Goal: Task Accomplishment & Management: Use online tool/utility

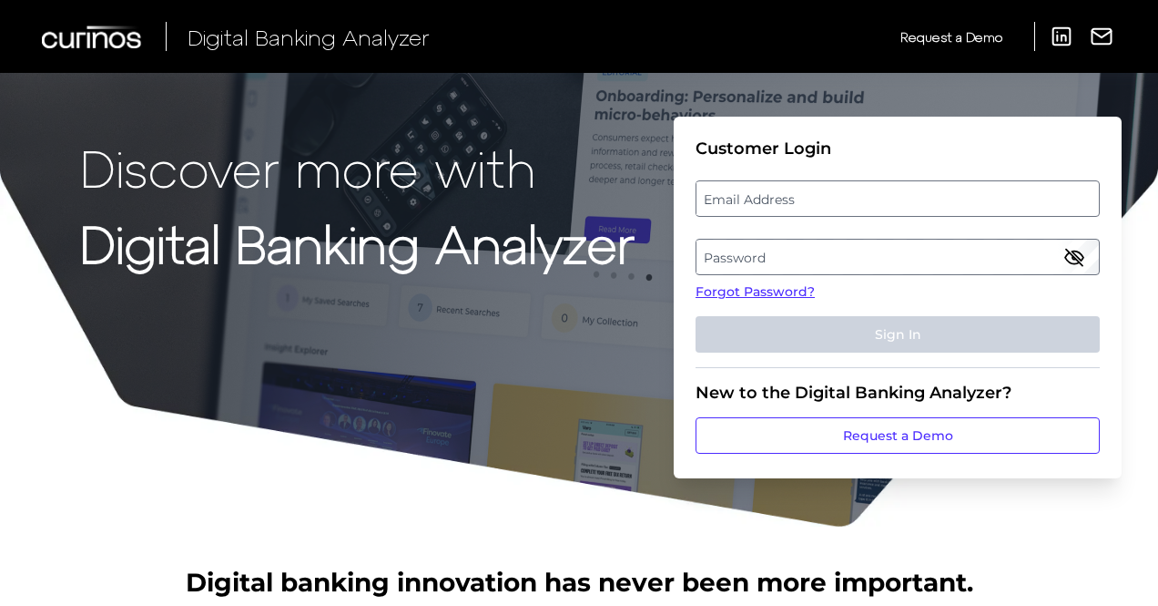
click at [725, 204] on label "Email Address" at bounding box center [898, 198] width 402 height 33
click at [725, 204] on input "email" at bounding box center [898, 198] width 404 height 36
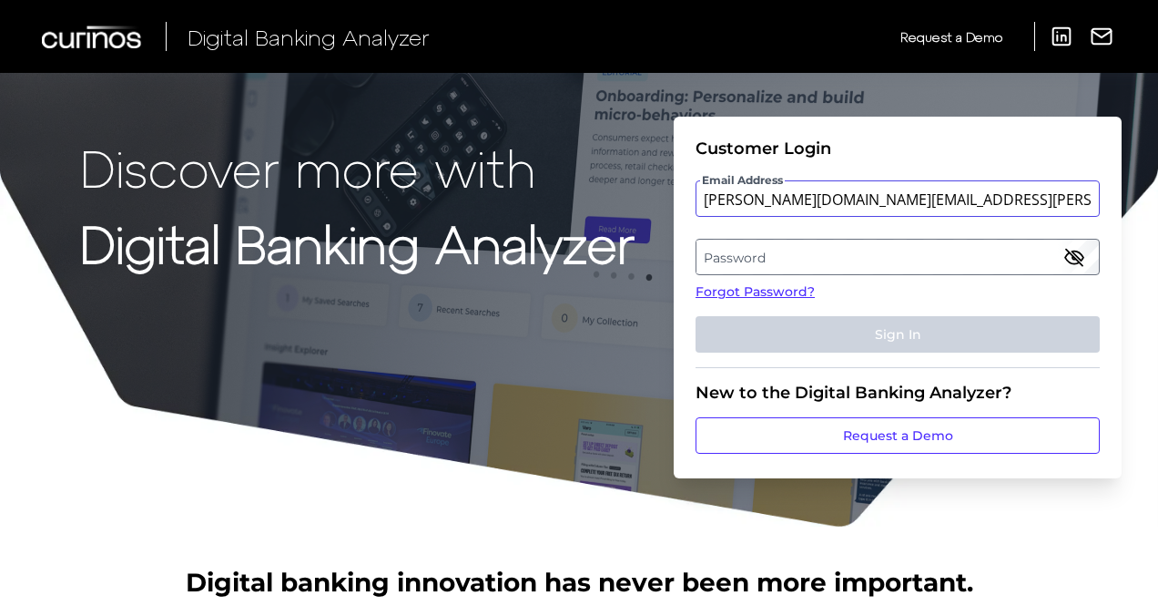
type input "[PERSON_NAME][DOMAIN_NAME][EMAIL_ADDRESS][PERSON_NAME][DOMAIN_NAME]"
click at [749, 266] on label "Password" at bounding box center [898, 256] width 402 height 33
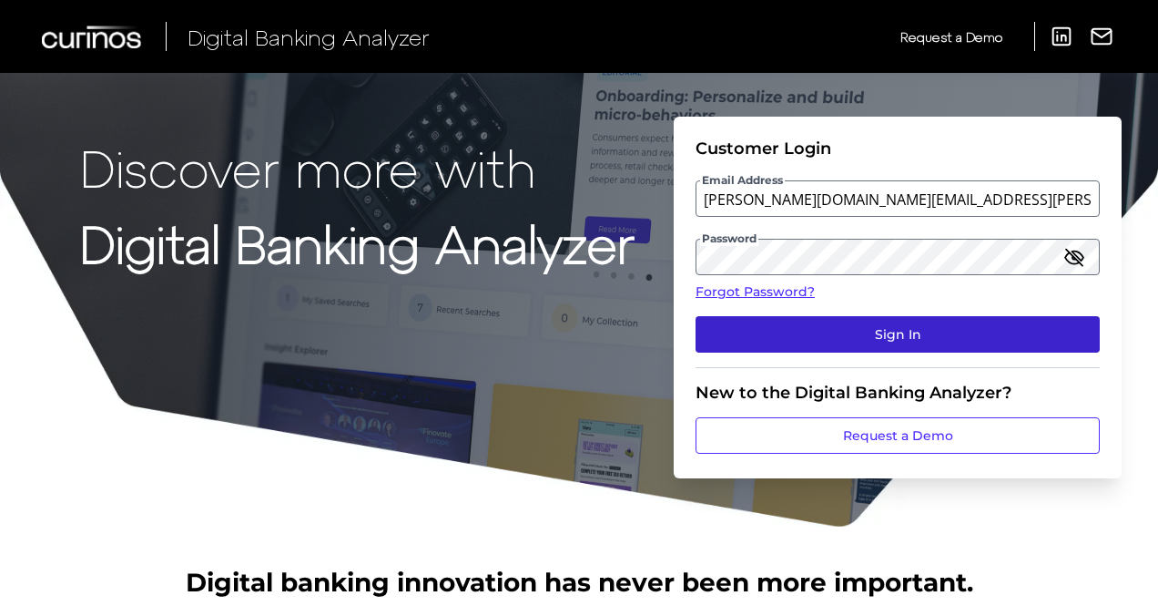
click at [828, 335] on button "Sign In" at bounding box center [898, 334] width 404 height 36
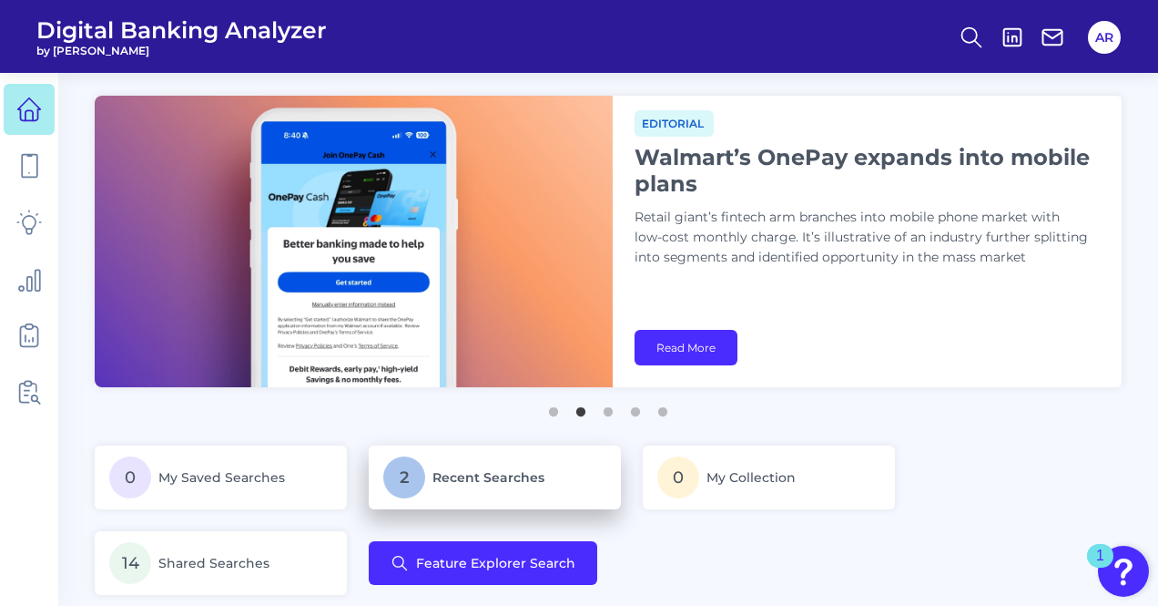
click at [485, 484] on span "Recent Searches" at bounding box center [489, 477] width 112 height 16
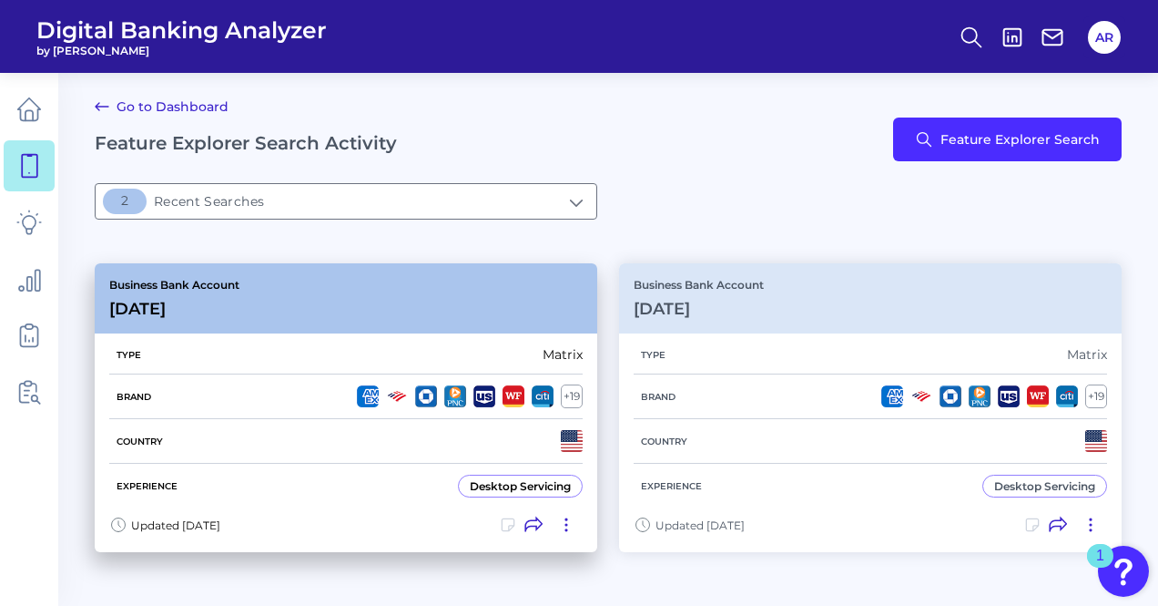
click at [369, 315] on div "Business Bank Account [DATE][FINANCIAL_ID]" at bounding box center [346, 298] width 503 height 70
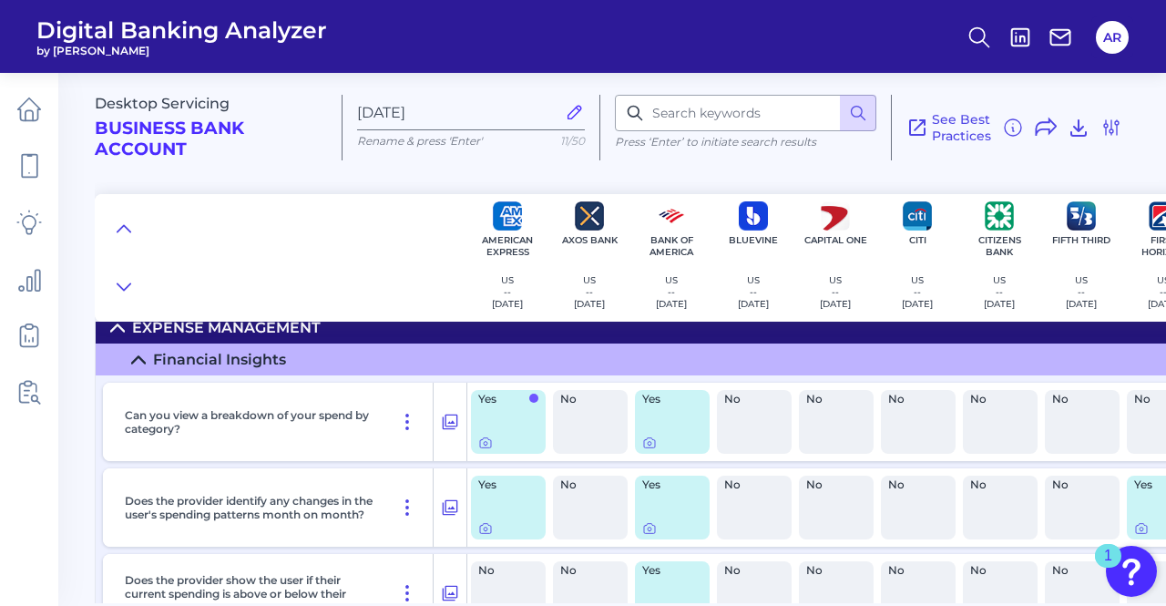
scroll to position [26, 1448]
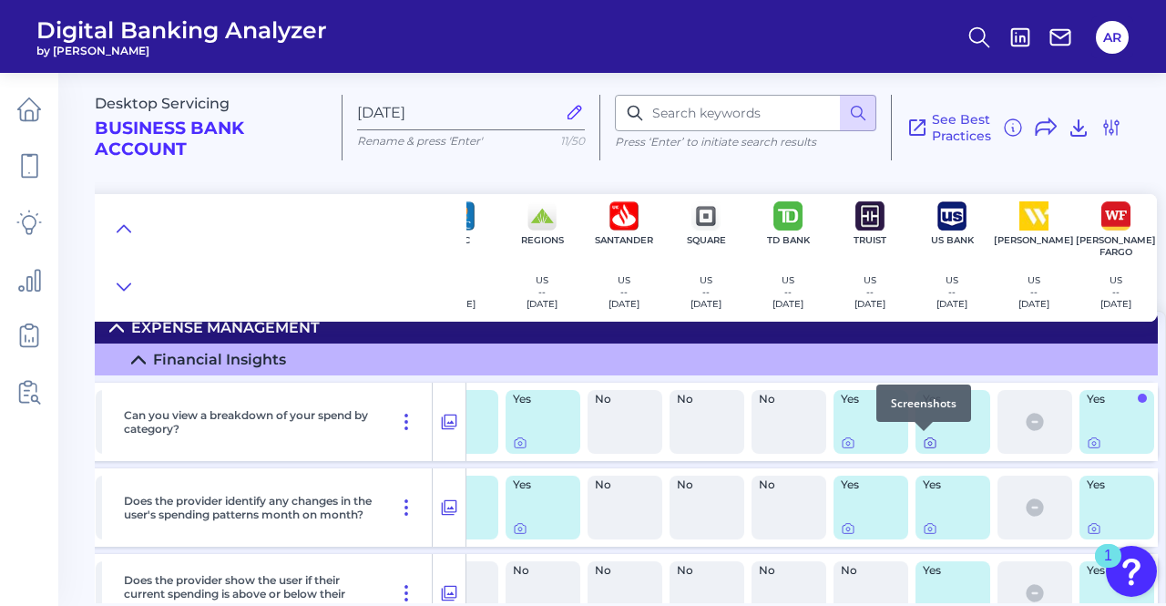
click at [923, 442] on icon at bounding box center [930, 442] width 15 height 15
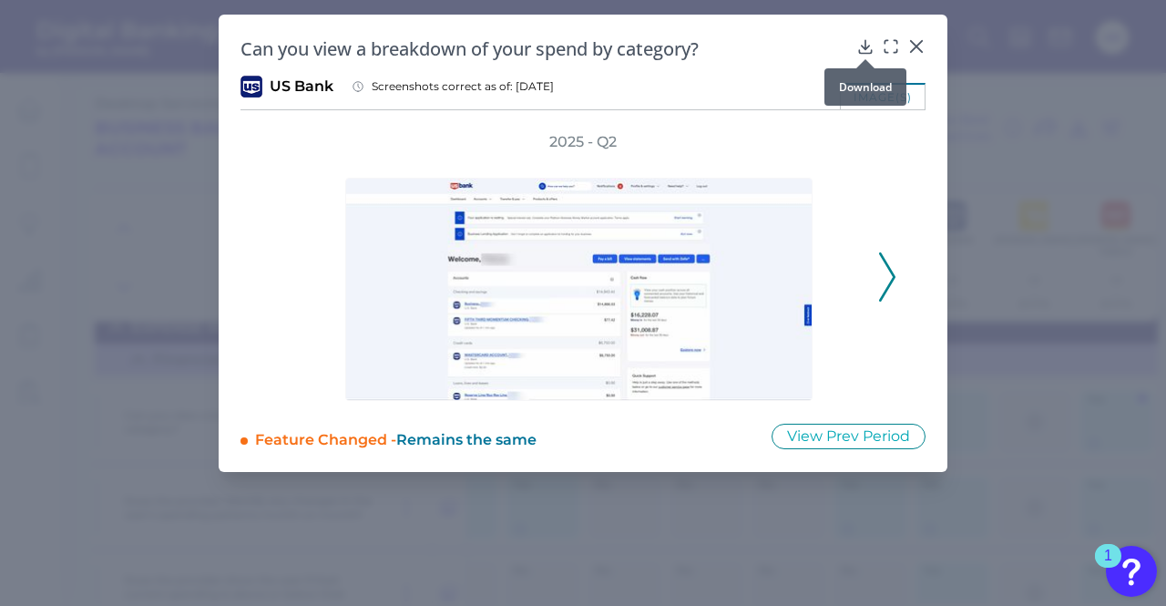
click at [867, 48] on icon at bounding box center [865, 46] width 18 height 18
click at [918, 46] on icon at bounding box center [916, 46] width 18 height 18
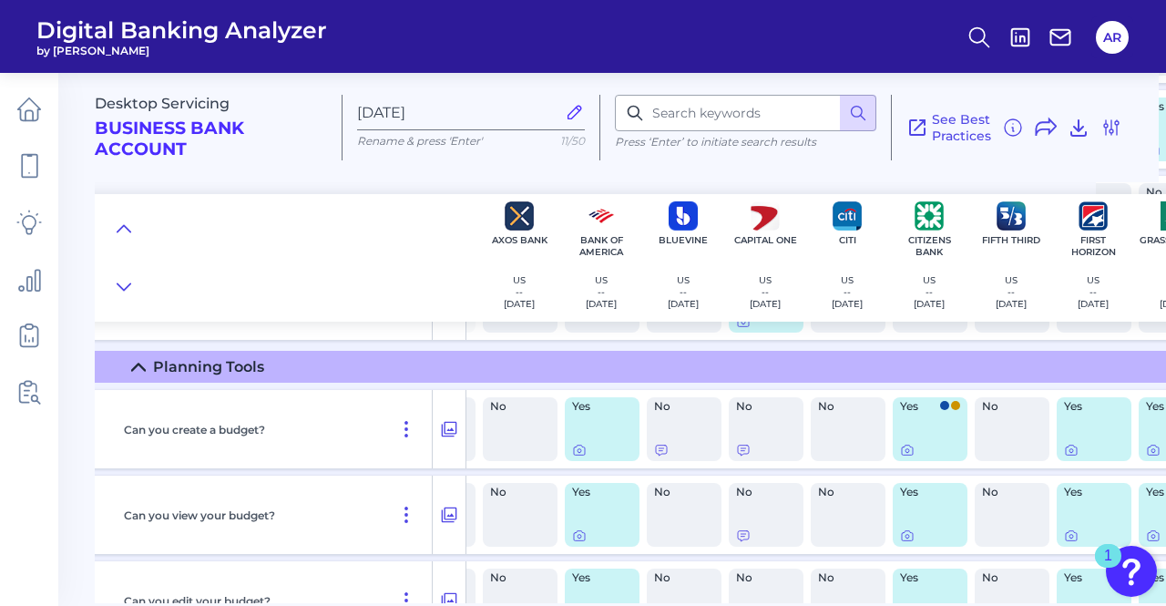
scroll to position [824, 70]
